Goal: Task Accomplishment & Management: Complete application form

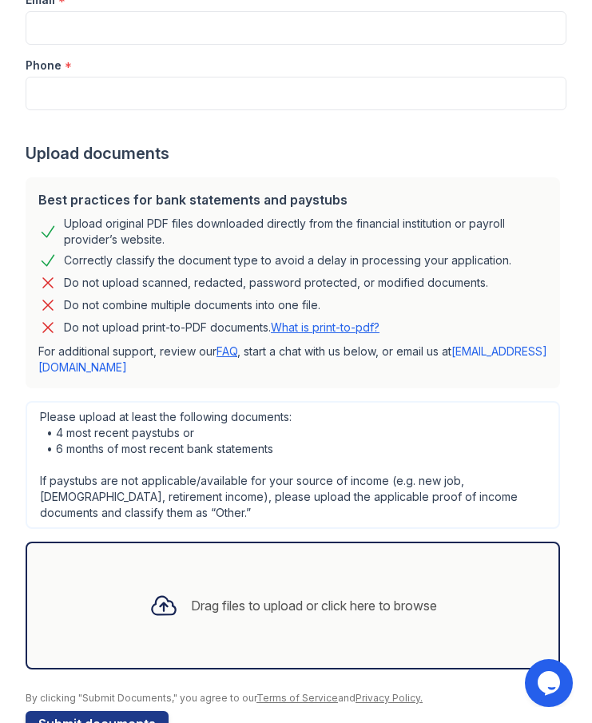
scroll to position [557, 0]
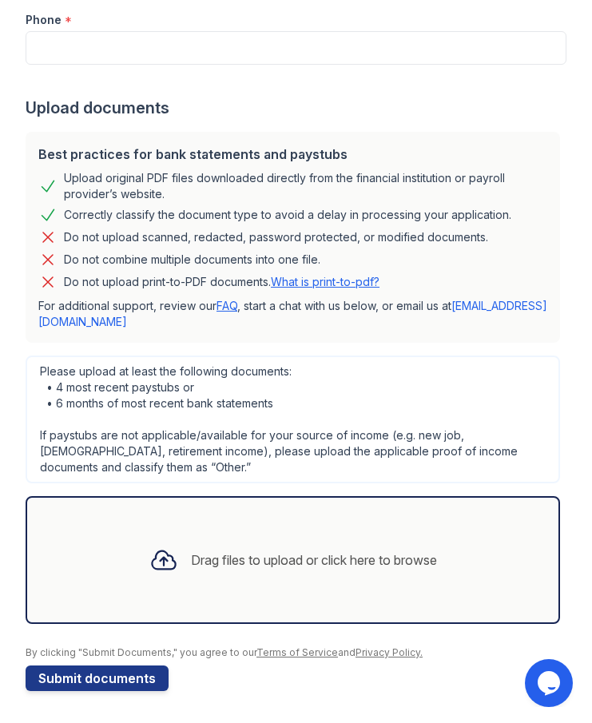
click at [188, 573] on div "Drag files to upload or click here to browse" at bounding box center [293, 560] width 313 height 54
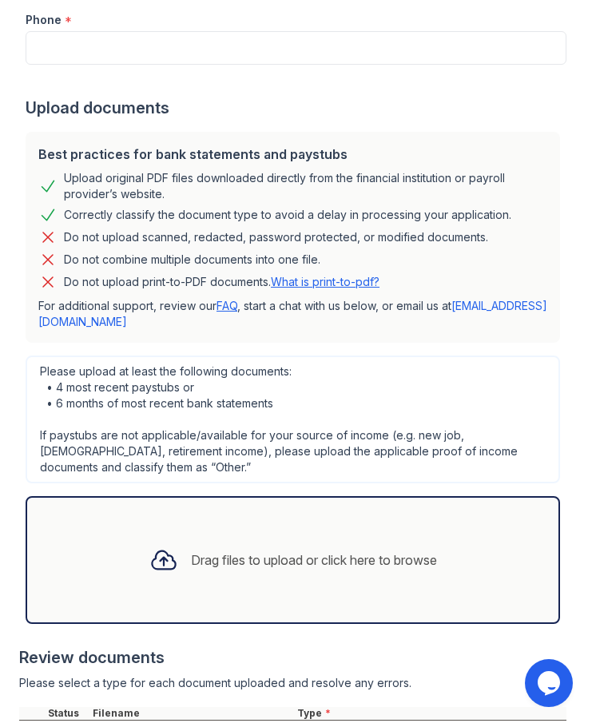
scroll to position [722, 0]
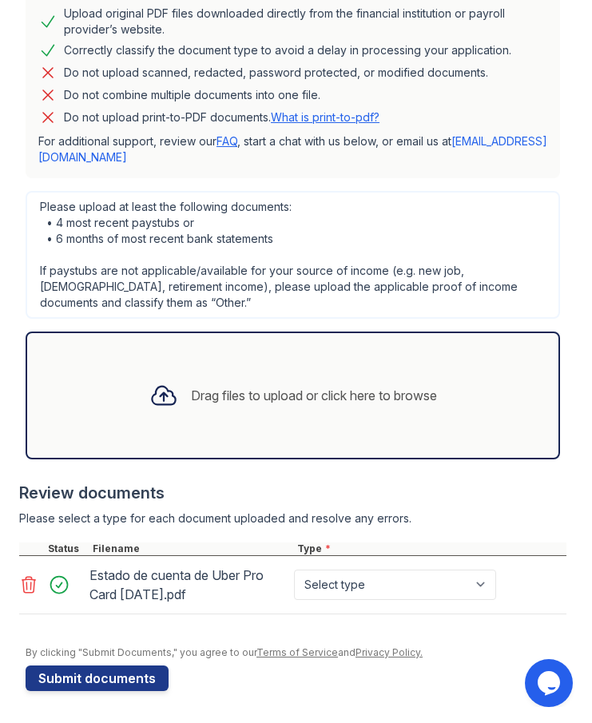
click at [254, 442] on div "Drag files to upload or click here to browse" at bounding box center [293, 396] width 535 height 128
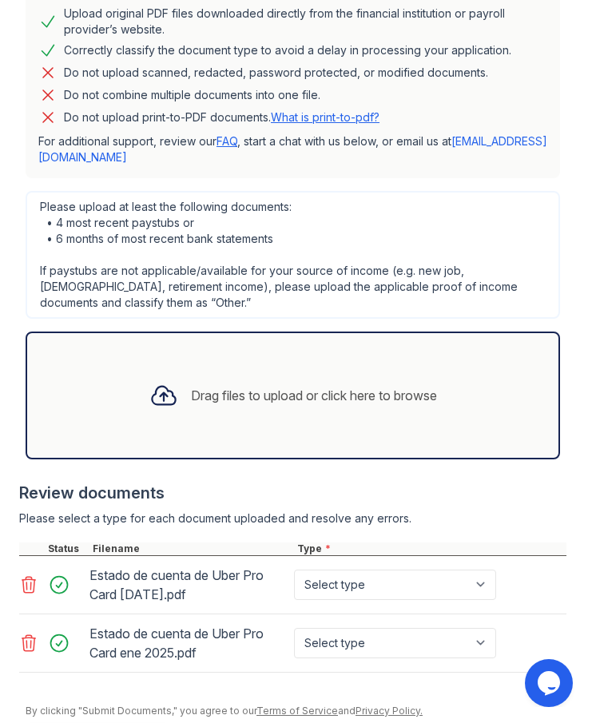
click at [337, 424] on div "Drag files to upload or click here to browse" at bounding box center [293, 396] width 535 height 128
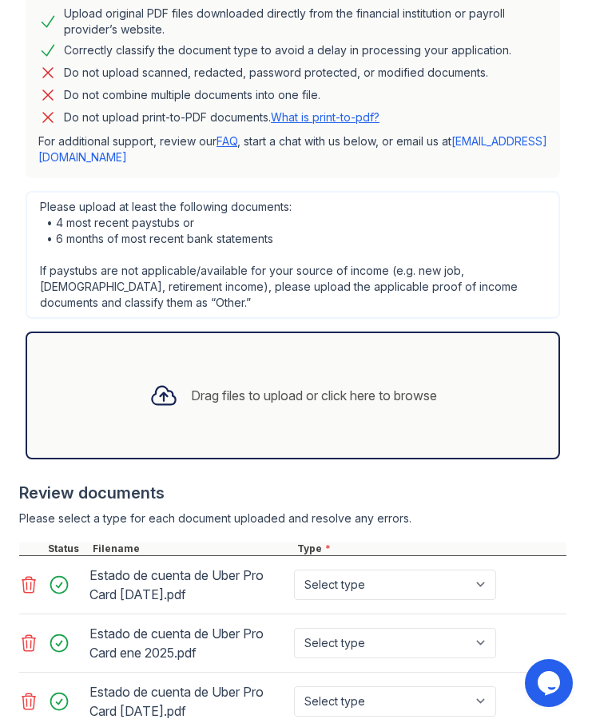
click at [399, 420] on div "Drag files to upload or click here to browse" at bounding box center [293, 396] width 313 height 54
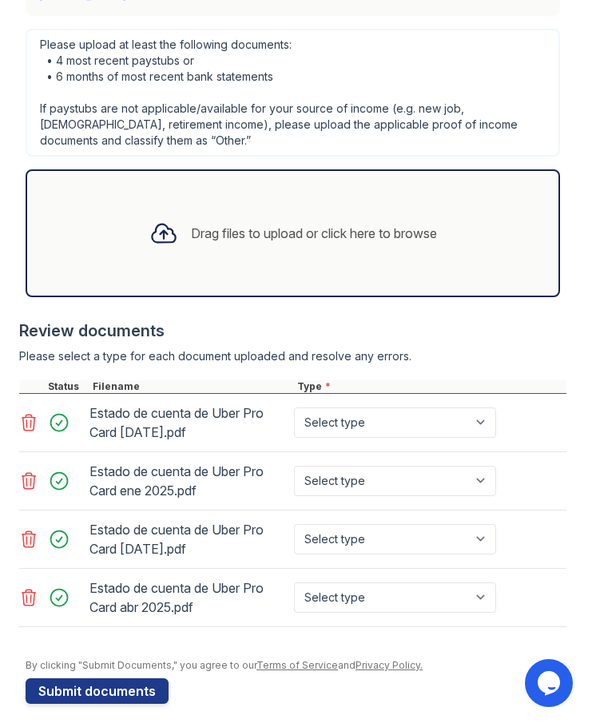
scroll to position [897, 0]
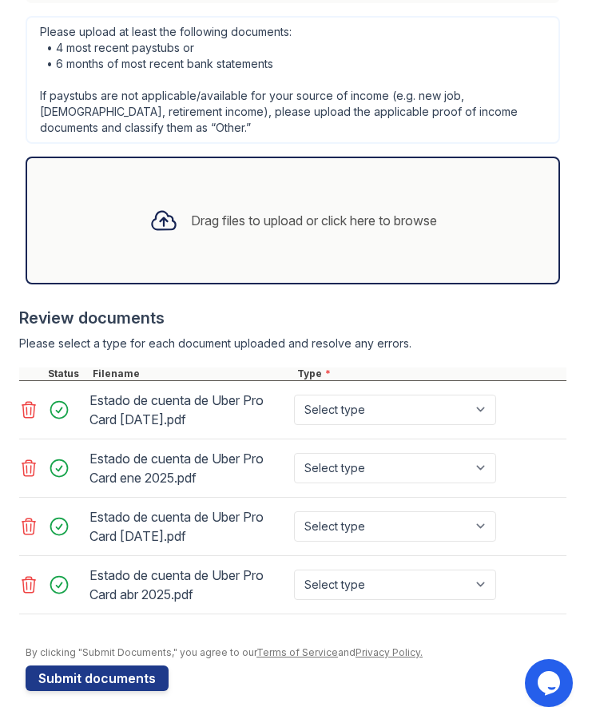
click at [241, 246] on div "Drag files to upload or click here to browse" at bounding box center [293, 220] width 313 height 54
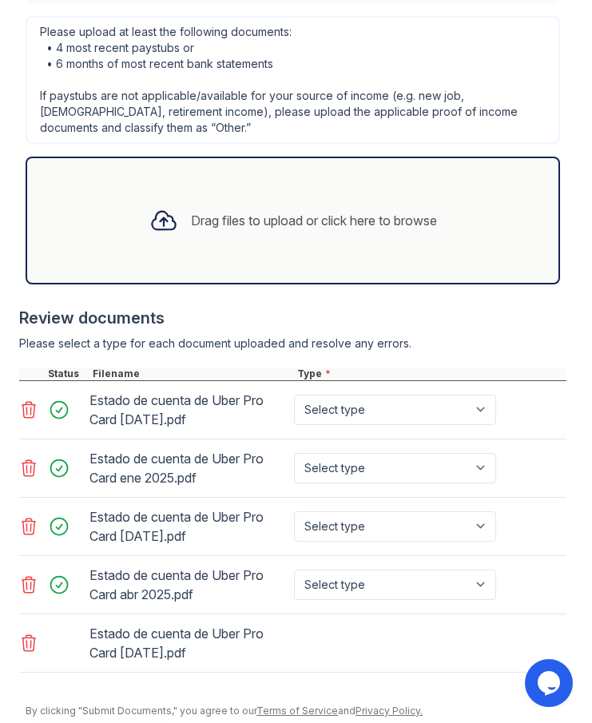
scroll to position [955, 0]
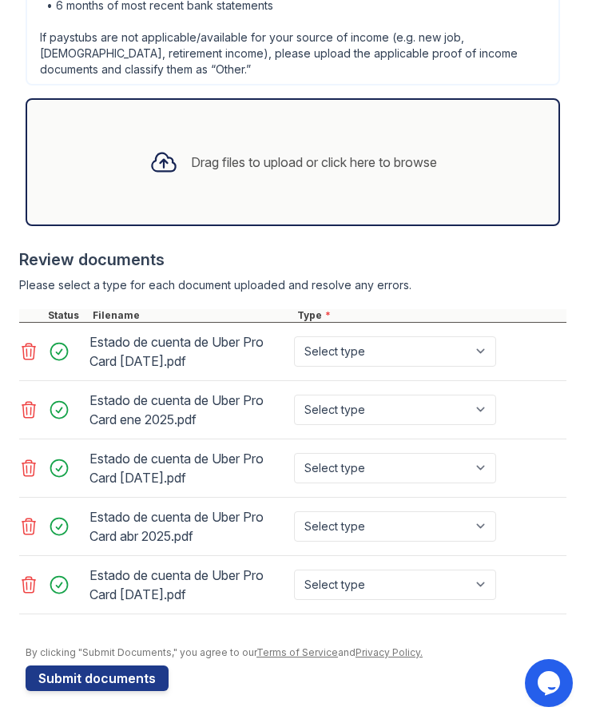
click at [206, 191] on div "Drag files to upload or click here to browse" at bounding box center [293, 162] width 535 height 128
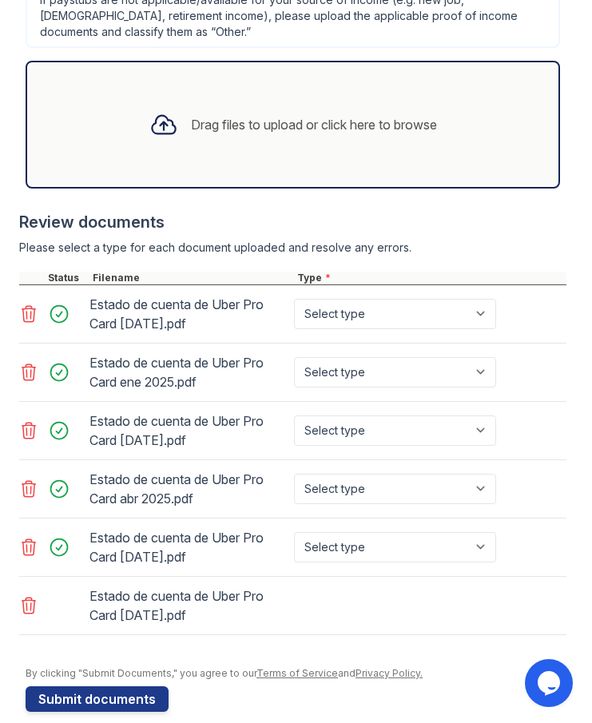
scroll to position [1014, 0]
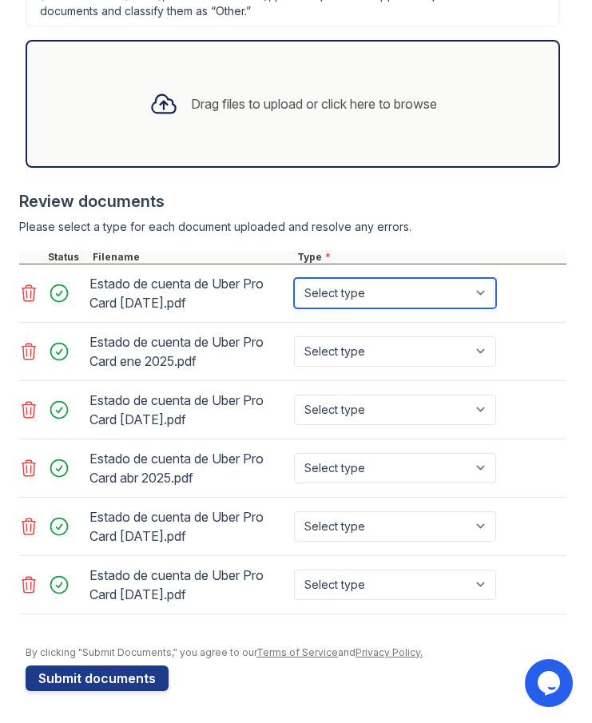
click at [364, 281] on select "Select type Paystub Bank Statement Offer Letter Tax Documents Benefit Award Let…" at bounding box center [395, 293] width 202 height 30
select select "bank_statement"
click at [294, 278] on select "Select type Paystub Bank Statement Offer Letter Tax Documents Benefit Award Let…" at bounding box center [395, 293] width 202 height 30
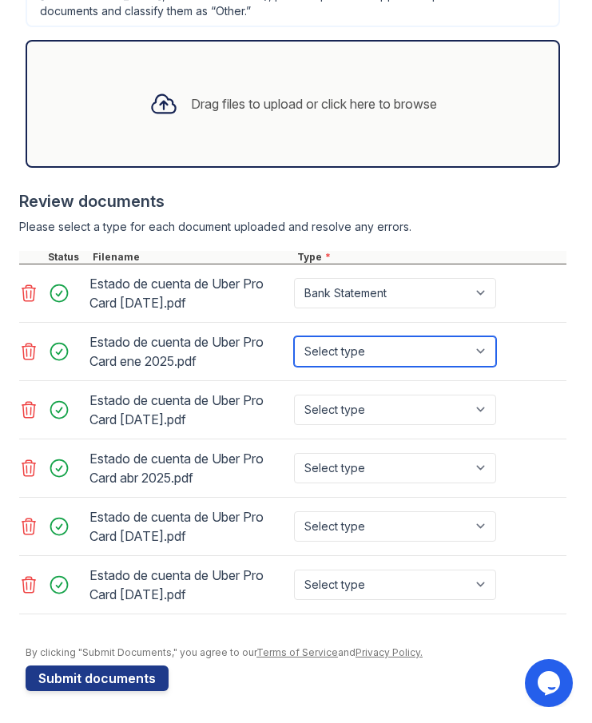
click at [369, 355] on select "Select type Paystub Bank Statement Offer Letter Tax Documents Benefit Award Let…" at bounding box center [395, 352] width 202 height 30
select select "bank_statement"
click at [294, 337] on select "Select type Paystub Bank Statement Offer Letter Tax Documents Benefit Award Let…" at bounding box center [395, 352] width 202 height 30
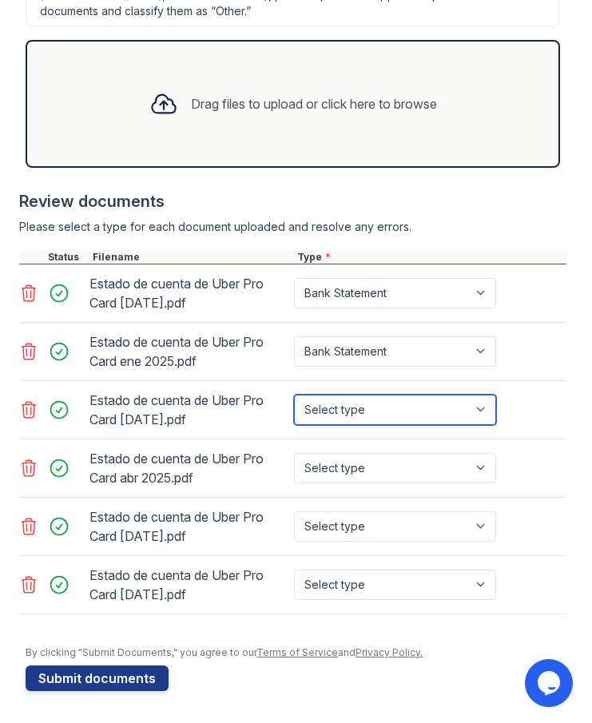
click at [369, 412] on select "Select type Paystub Bank Statement Offer Letter Tax Documents Benefit Award Let…" at bounding box center [395, 410] width 202 height 30
select select "bank_statement"
click at [294, 395] on select "Select type Paystub Bank Statement Offer Letter Tax Documents Benefit Award Let…" at bounding box center [395, 410] width 202 height 30
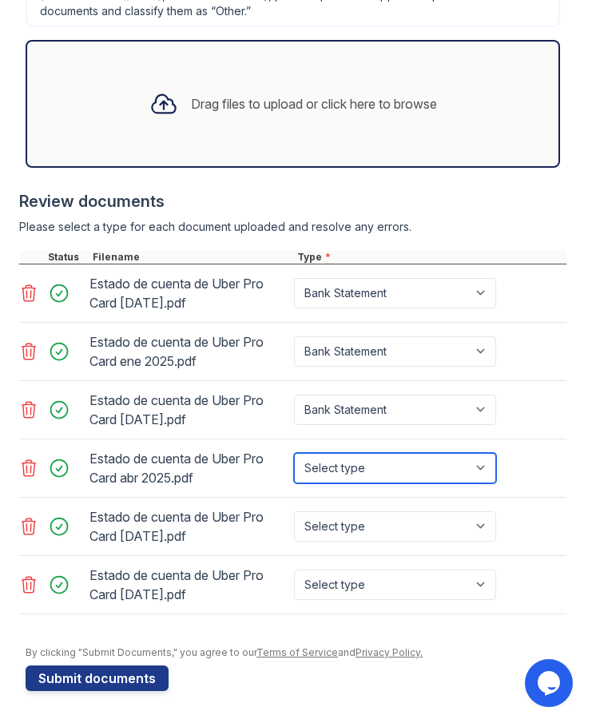
click at [367, 477] on select "Select type Paystub Bank Statement Offer Letter Tax Documents Benefit Award Let…" at bounding box center [395, 468] width 202 height 30
select select "bank_statement"
click at [294, 453] on select "Select type Paystub Bank Statement Offer Letter Tax Documents Benefit Award Let…" at bounding box center [395, 468] width 202 height 30
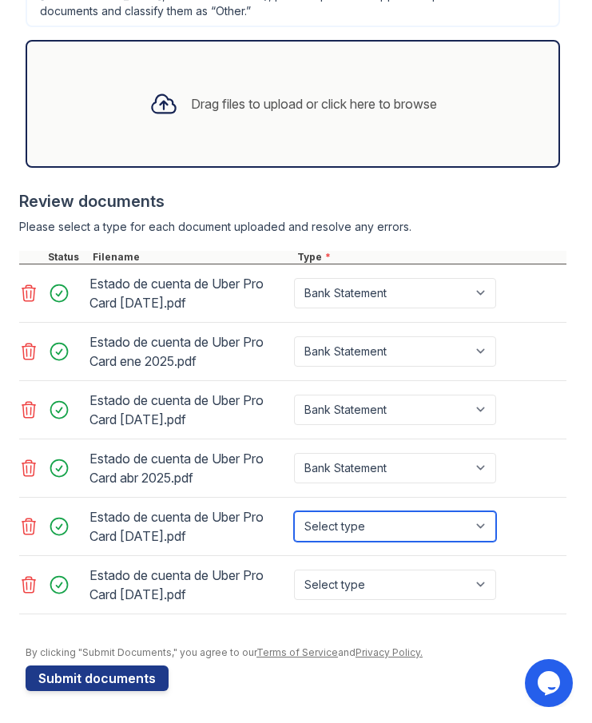
click at [374, 533] on select "Select type Paystub Bank Statement Offer Letter Tax Documents Benefit Award Let…" at bounding box center [395, 527] width 202 height 30
select select "bank_statement"
click at [294, 512] on select "Select type Paystub Bank Statement Offer Letter Tax Documents Benefit Award Let…" at bounding box center [395, 527] width 202 height 30
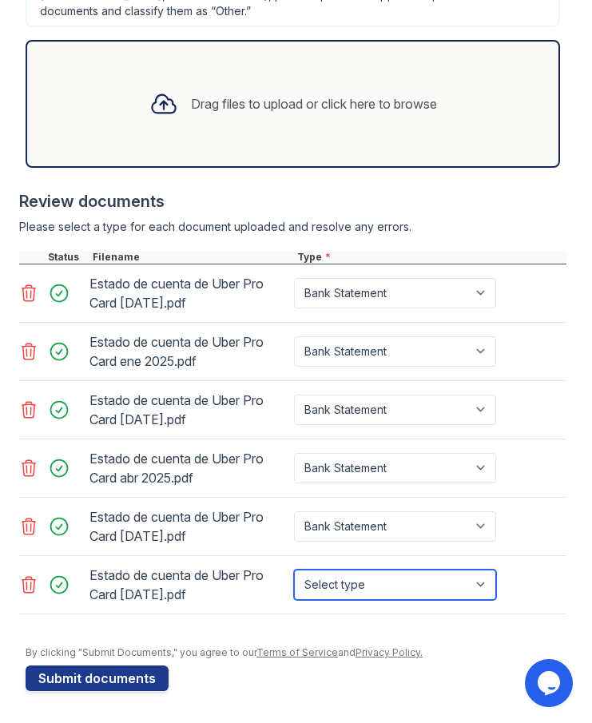
click at [373, 587] on select "Select type Paystub Bank Statement Offer Letter Tax Documents Benefit Award Let…" at bounding box center [395, 585] width 202 height 30
select select "bank_statement"
click at [294, 570] on select "Select type Paystub Bank Statement Offer Letter Tax Documents Benefit Award Let…" at bounding box center [395, 585] width 202 height 30
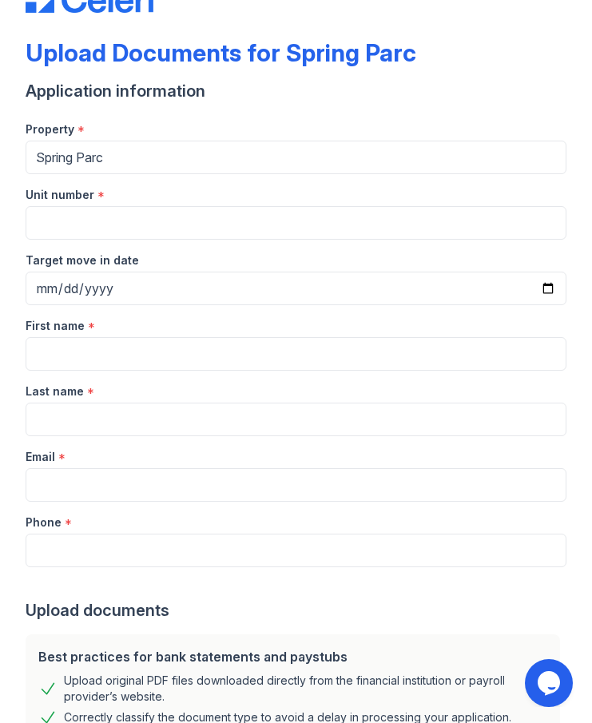
scroll to position [0, 0]
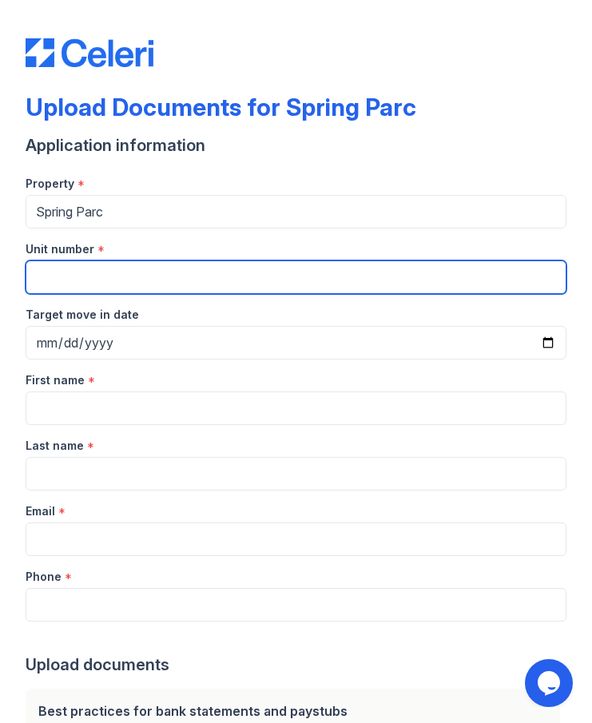
click at [84, 274] on input "Unit number" at bounding box center [296, 278] width 541 height 34
type input "2019"
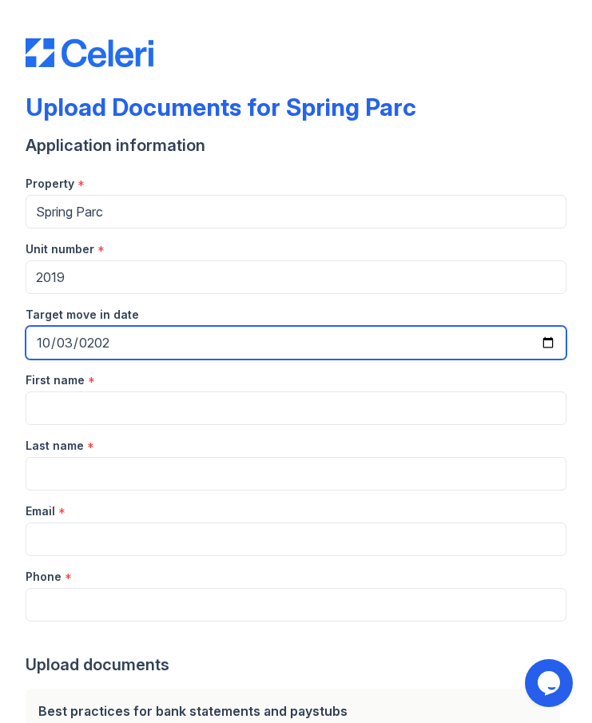
type input "[DATE]"
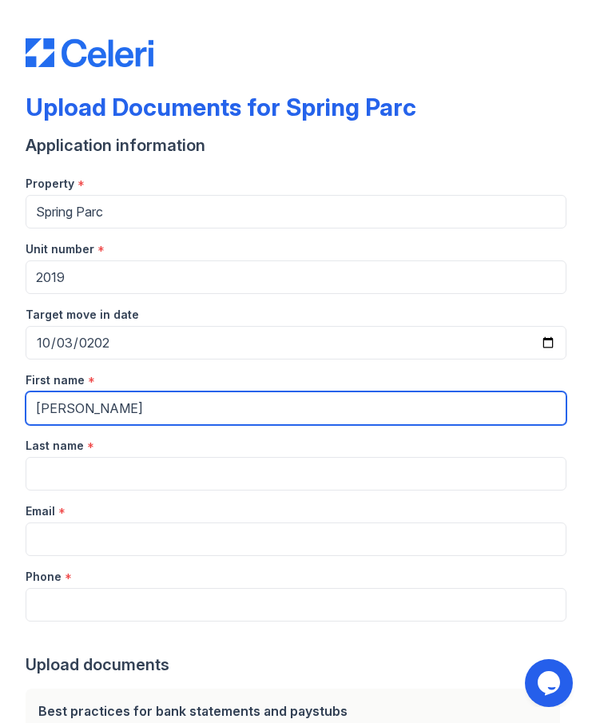
type input "[PERSON_NAME]"
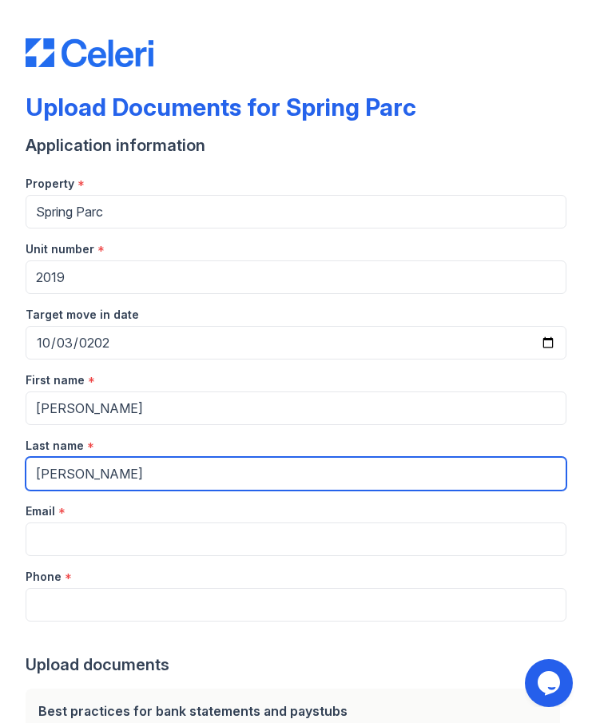
type input "[PERSON_NAME]"
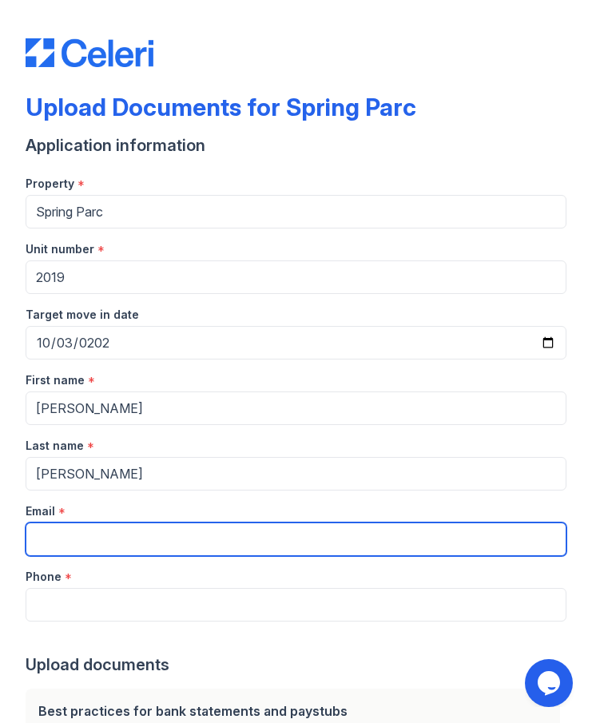
click at [177, 529] on input "Email" at bounding box center [296, 540] width 541 height 34
type input "[EMAIL_ADDRESS][DOMAIN_NAME]"
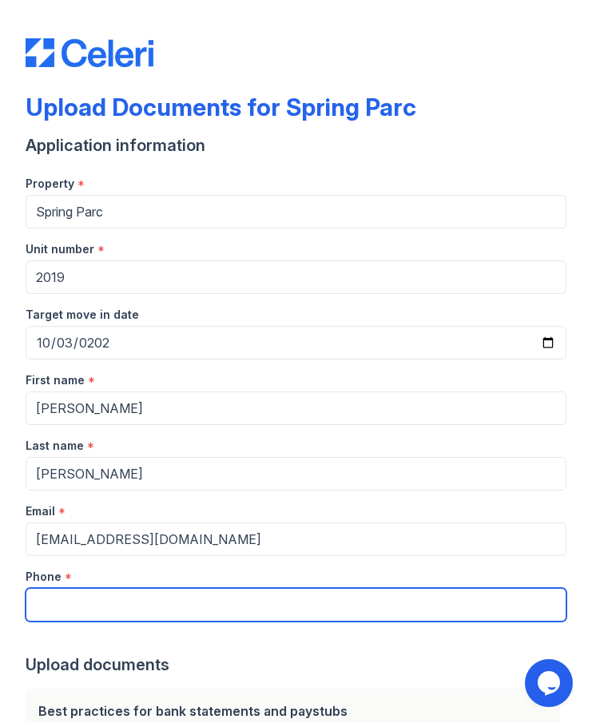
click at [145, 612] on input "Phone" at bounding box center [296, 605] width 541 height 34
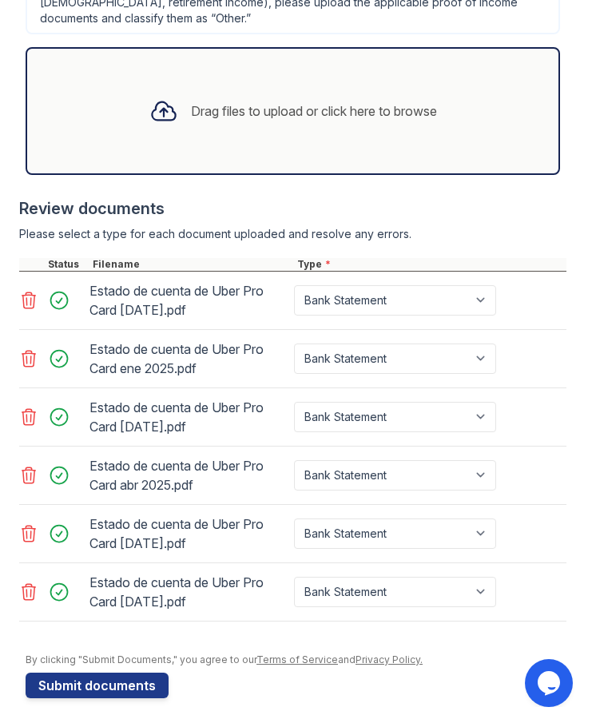
scroll to position [1014, 0]
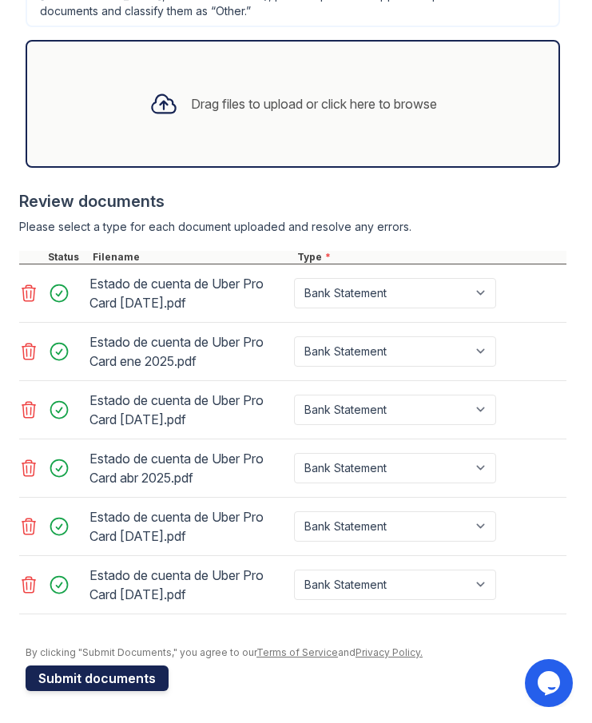
type input "4698702736"
click at [95, 690] on button "Submit documents" at bounding box center [97, 679] width 143 height 26
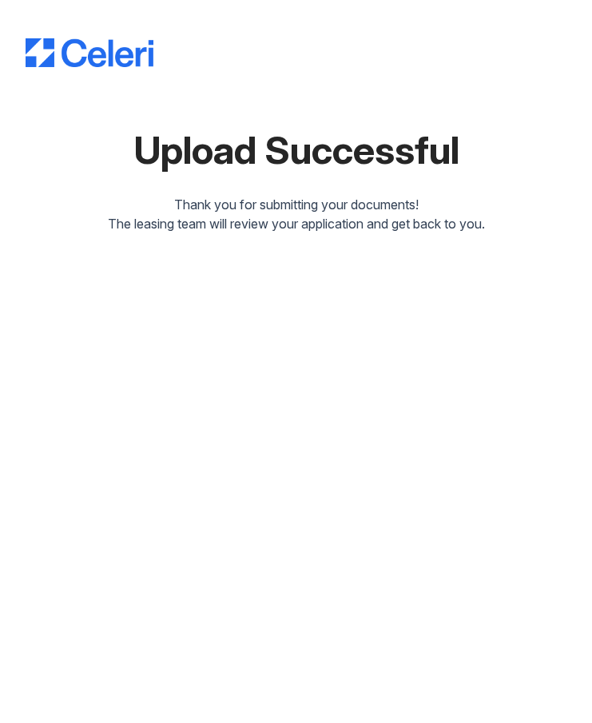
click at [302, 204] on div "Thank you for submitting your documents!" at bounding box center [296, 204] width 541 height 19
